Goal: Find specific page/section

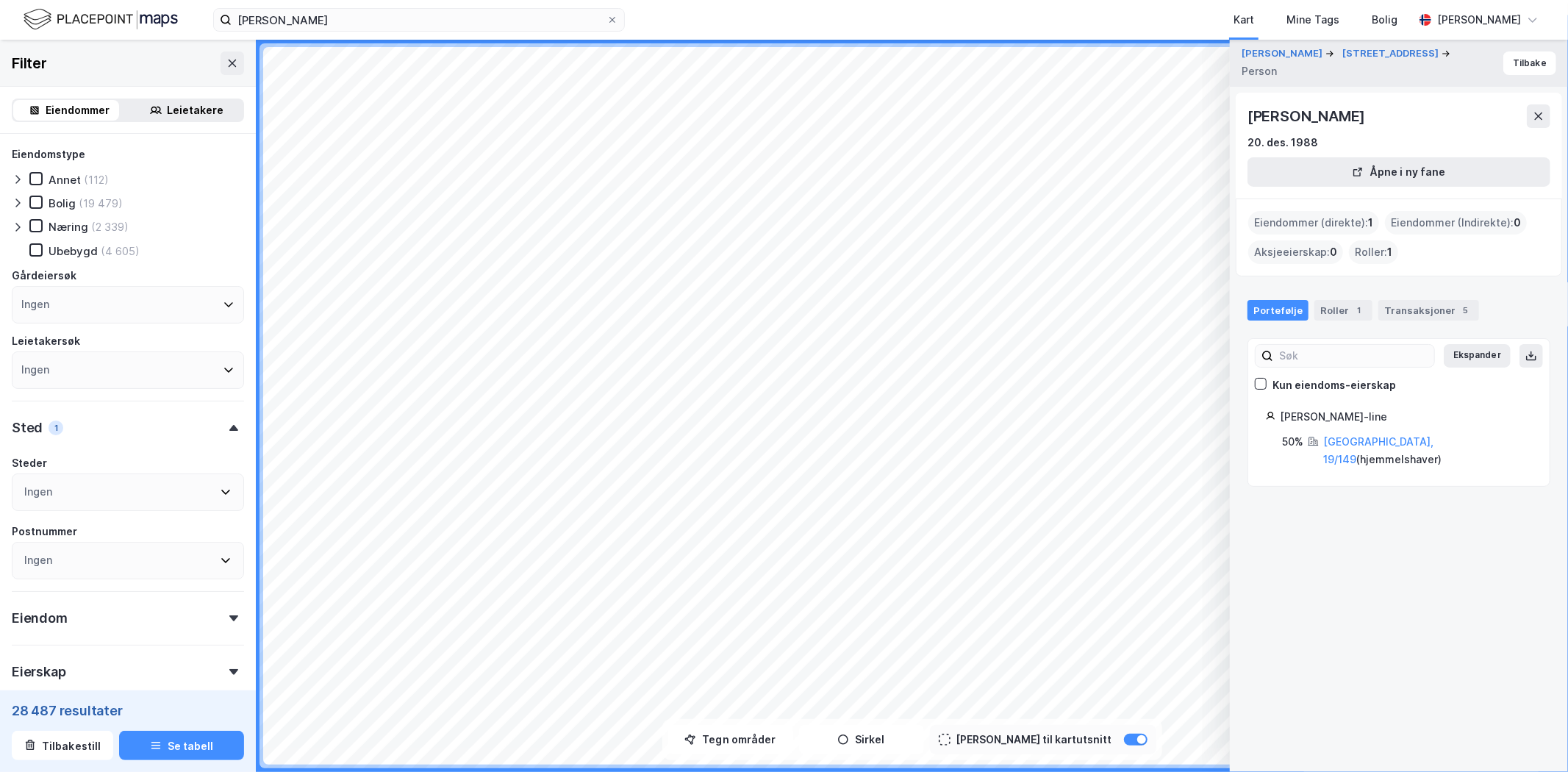
click at [613, 25] on div at bounding box center [612, 20] width 9 height 12
click at [606, 25] on input "[PERSON_NAME]" at bounding box center [419, 20] width 375 height 22
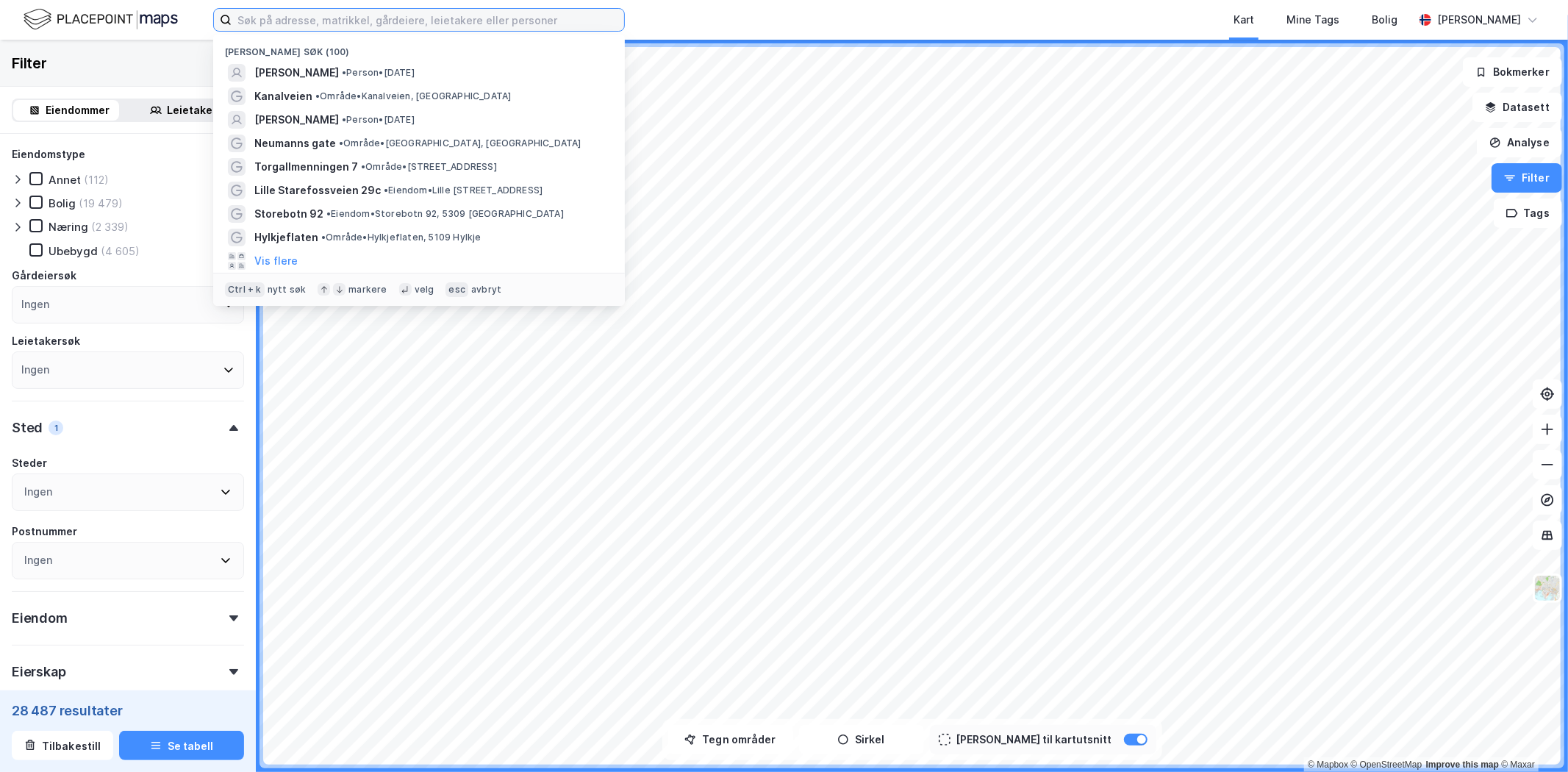
click at [584, 25] on input at bounding box center [428, 20] width 393 height 22
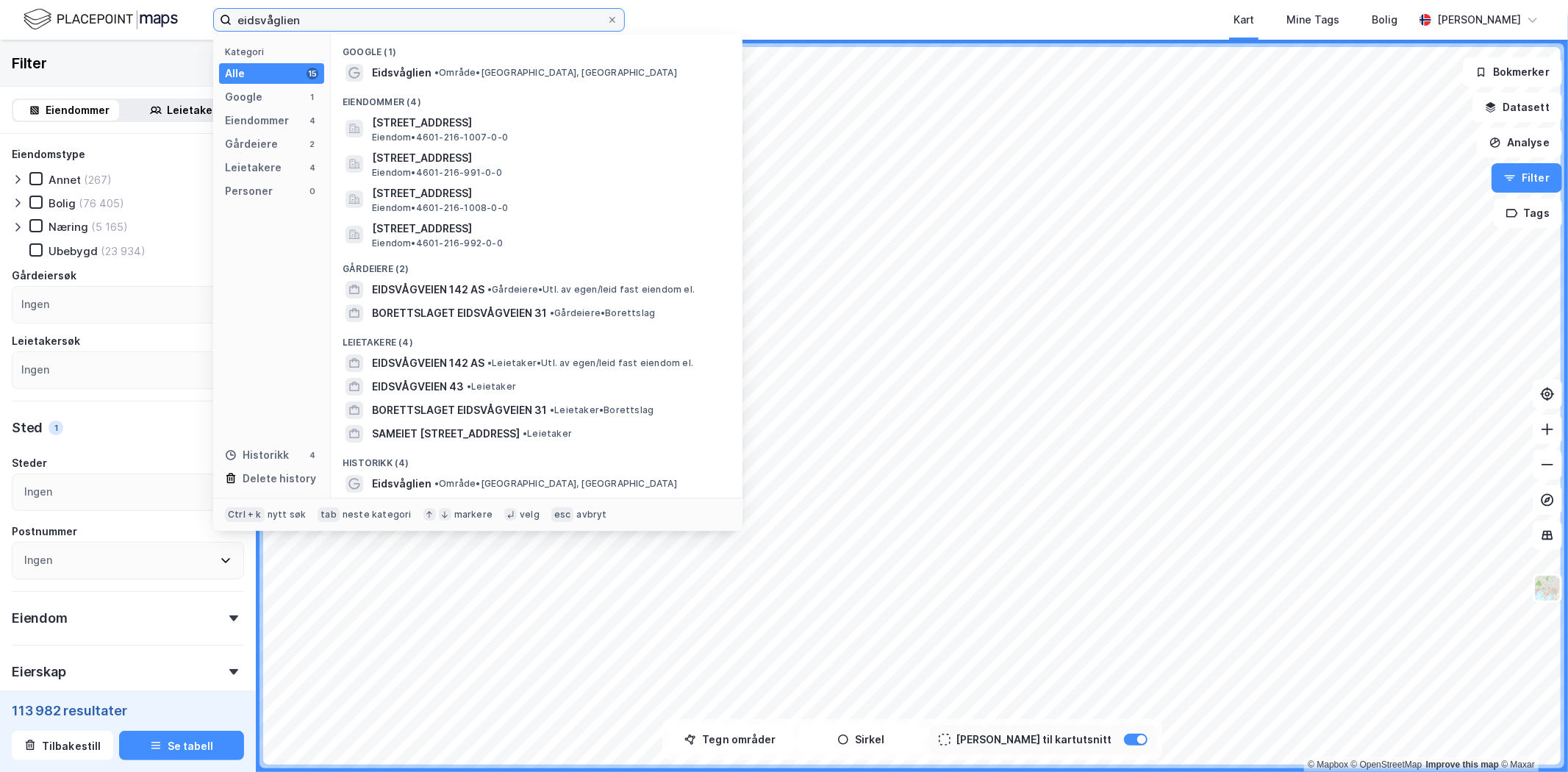
type input "eidsvåglien"
click at [487, 75] on span "• Område • [GEOGRAPHIC_DATA], [GEOGRAPHIC_DATA]" at bounding box center [555, 72] width 243 height 12
